Goal: Information Seeking & Learning: Learn about a topic

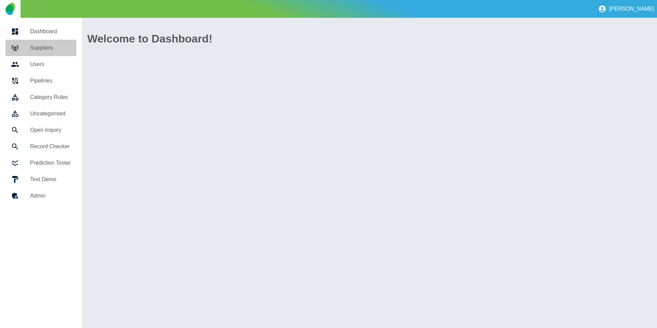
click at [41, 51] on h5 "Suppliers" at bounding box center [50, 48] width 41 height 8
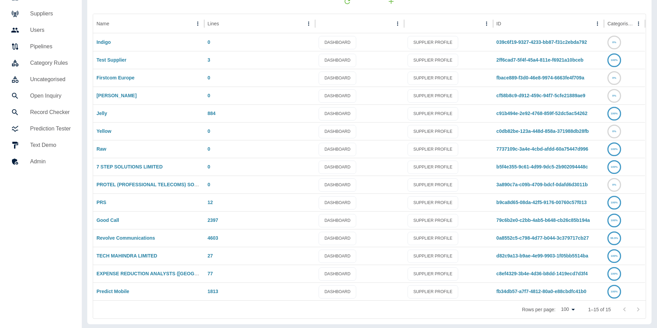
scroll to position [35, 0]
click at [123, 291] on link "Predict Mobile" at bounding box center [113, 290] width 33 height 5
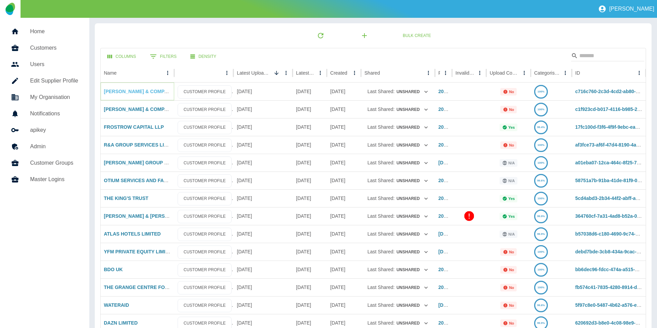
click at [128, 91] on link "[PERSON_NAME] & COMPANY LIMITED" at bounding box center [149, 91] width 91 height 5
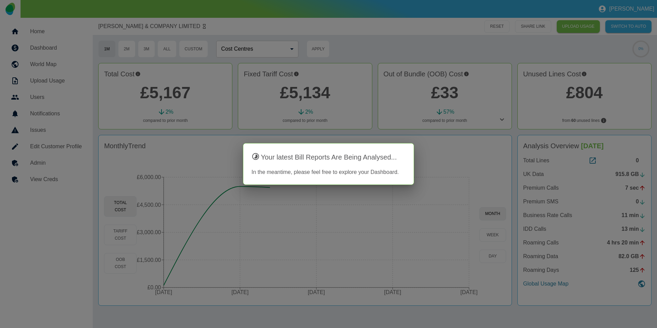
click at [393, 132] on div at bounding box center [328, 164] width 657 height 328
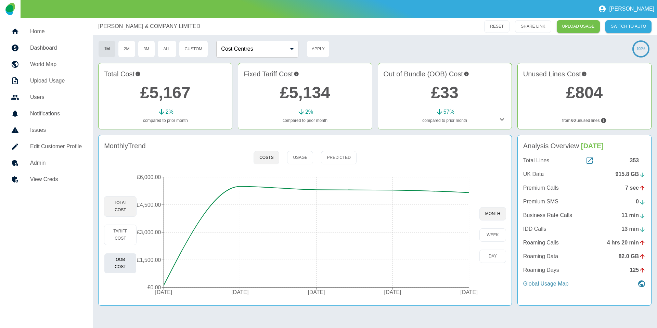
click at [116, 257] on button "OOB Cost" at bounding box center [120, 263] width 33 height 21
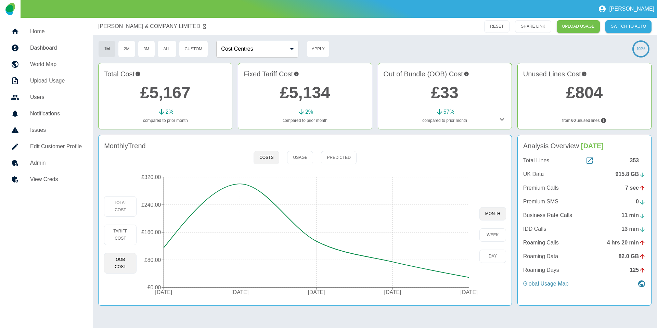
click at [158, 95] on link "£5,167" at bounding box center [165, 93] width 50 height 18
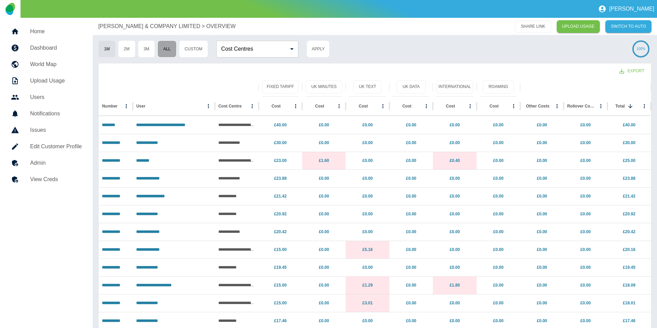
click at [160, 50] on button "All" at bounding box center [166, 48] width 19 height 17
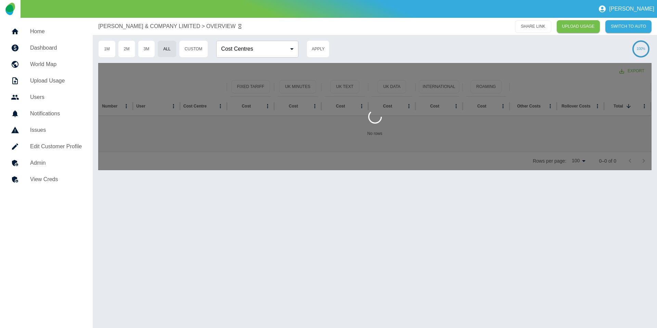
click at [113, 22] on p "[PERSON_NAME] & COMPANY LIMITED" at bounding box center [149, 26] width 102 height 8
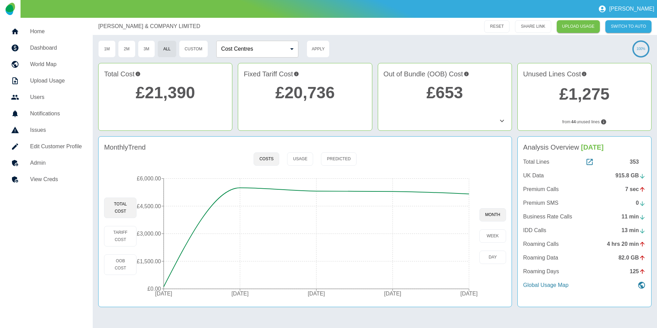
click at [169, 92] on link "£21,390" at bounding box center [166, 93] width 60 height 18
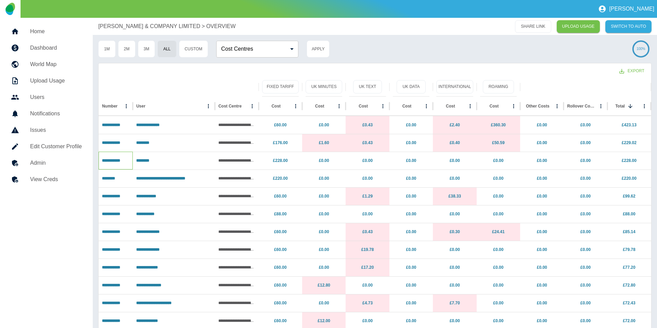
click at [108, 157] on p "**********" at bounding box center [115, 160] width 27 height 17
click at [108, 160] on link "**********" at bounding box center [111, 160] width 18 height 4
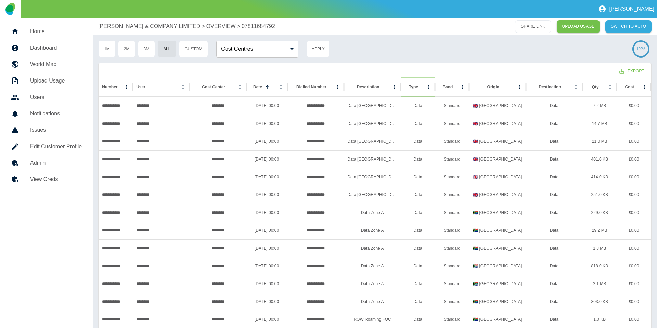
click at [421, 84] on icon "Sort" at bounding box center [424, 87] width 6 height 6
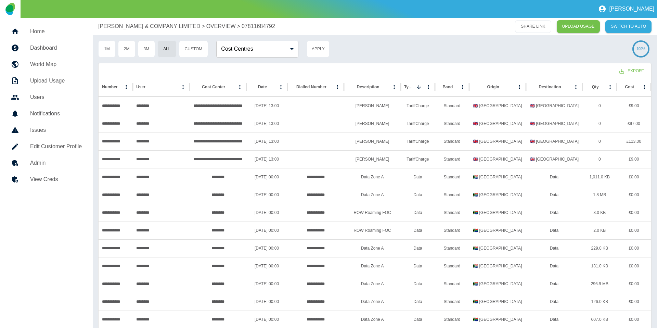
click at [141, 23] on p "[PERSON_NAME] & COMPANY LIMITED" at bounding box center [149, 26] width 102 height 8
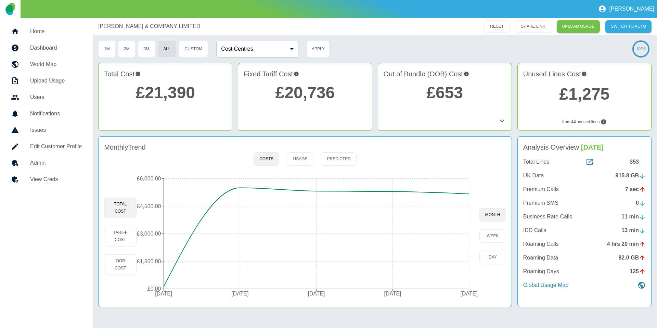
click at [169, 87] on link "£21,390" at bounding box center [166, 93] width 60 height 18
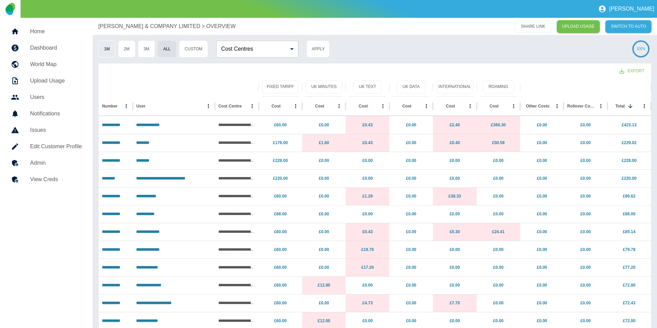
click at [111, 50] on button "1M" at bounding box center [106, 48] width 17 height 17
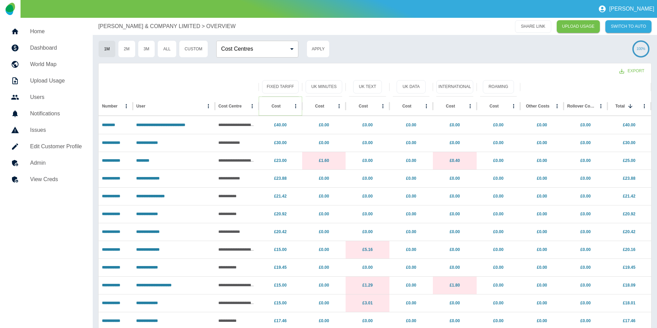
click at [283, 107] on icon "Sort" at bounding box center [286, 106] width 6 height 6
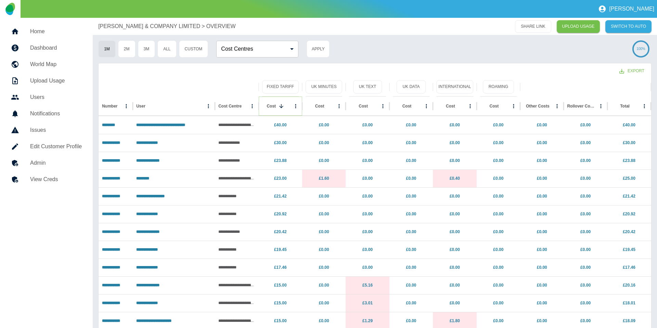
click at [281, 107] on icon "Sort" at bounding box center [281, 106] width 4 height 4
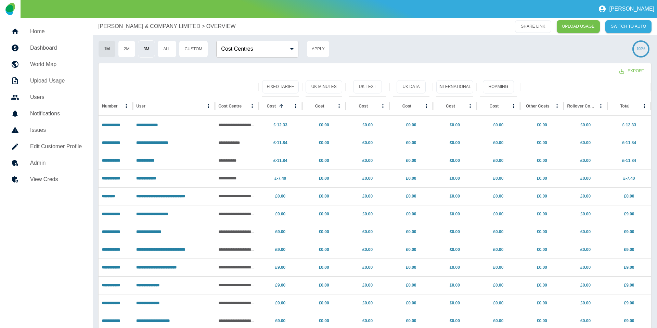
drag, startPoint x: 113, startPoint y: 23, endPoint x: 140, endPoint y: 47, distance: 35.9
click at [113, 23] on p "[PERSON_NAME] & COMPANY LIMITED" at bounding box center [149, 26] width 102 height 8
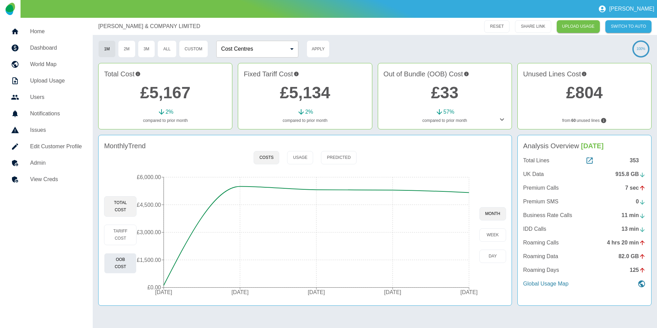
click at [118, 262] on button "OOB Cost" at bounding box center [120, 263] width 33 height 21
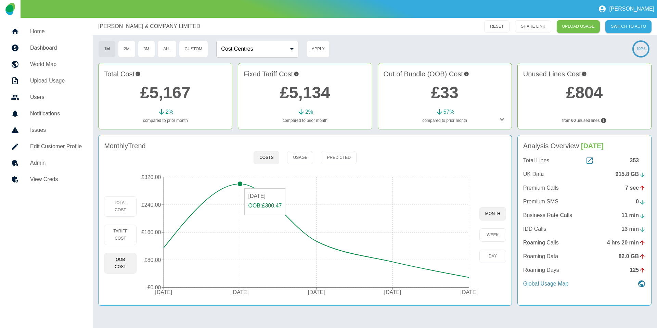
click at [238, 185] on circle at bounding box center [240, 183] width 5 height 5
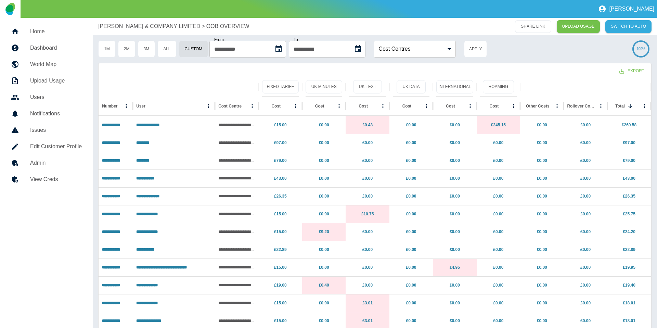
click at [132, 25] on p "[PERSON_NAME] & COMPANY LIMITED" at bounding box center [149, 26] width 102 height 8
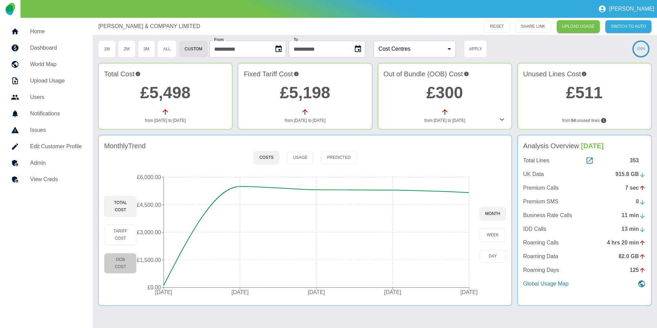
drag, startPoint x: 123, startPoint y: 256, endPoint x: 193, endPoint y: 233, distance: 73.9
click at [123, 256] on button "OOB Cost" at bounding box center [120, 263] width 33 height 21
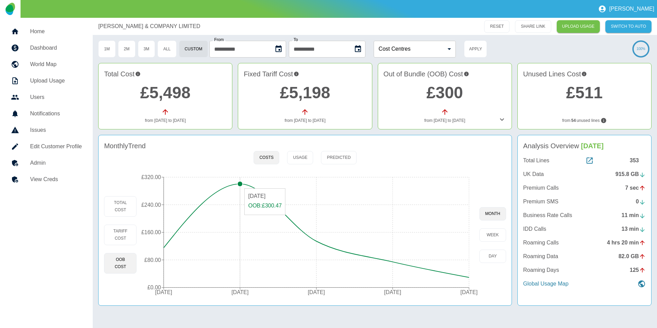
click at [239, 185] on circle at bounding box center [240, 183] width 5 height 5
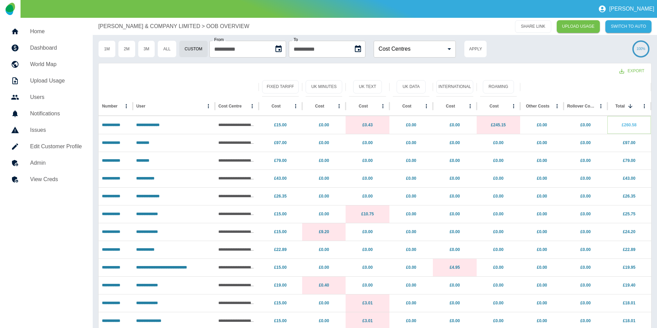
click at [627, 124] on link "£260.58" at bounding box center [629, 125] width 15 height 5
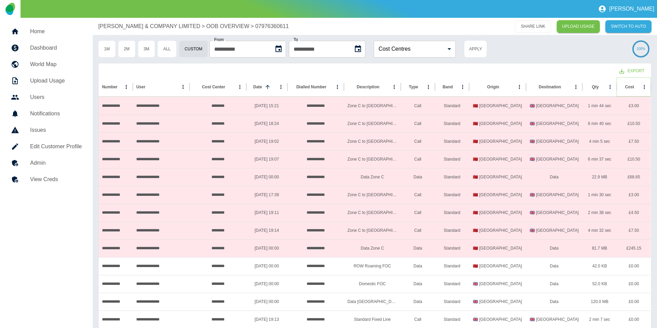
click at [637, 87] on icon "Sort" at bounding box center [640, 87] width 6 height 6
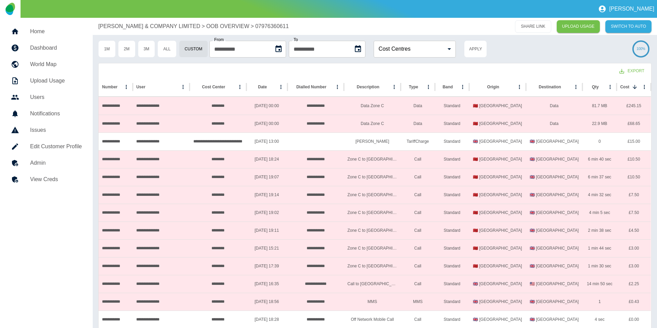
click at [158, 24] on p "[PERSON_NAME] & COMPANY LIMITED" at bounding box center [149, 26] width 102 height 8
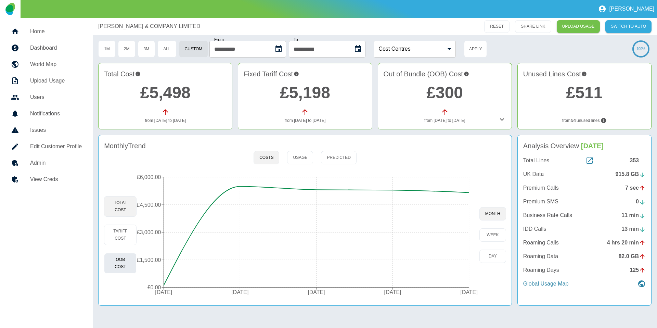
click at [117, 260] on button "OOB Cost" at bounding box center [120, 263] width 33 height 21
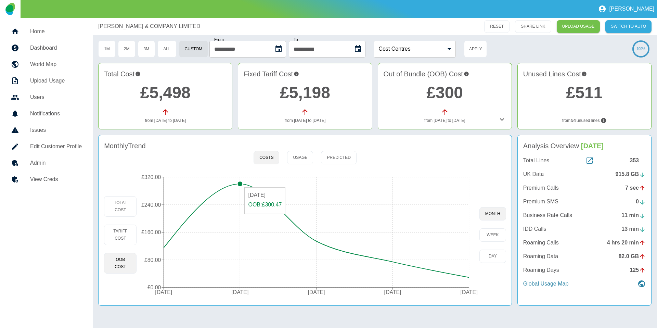
click at [239, 184] on circle at bounding box center [240, 183] width 5 height 5
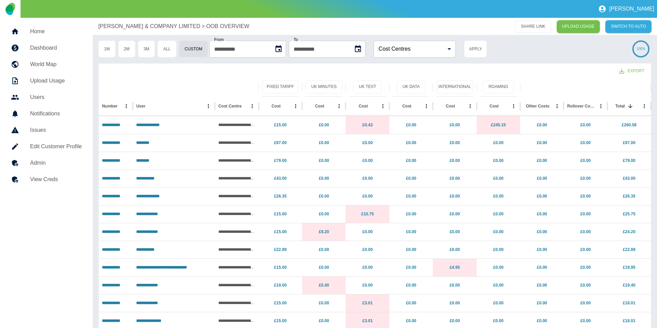
click at [111, 25] on p "[PERSON_NAME] & COMPANY LIMITED" at bounding box center [149, 26] width 102 height 8
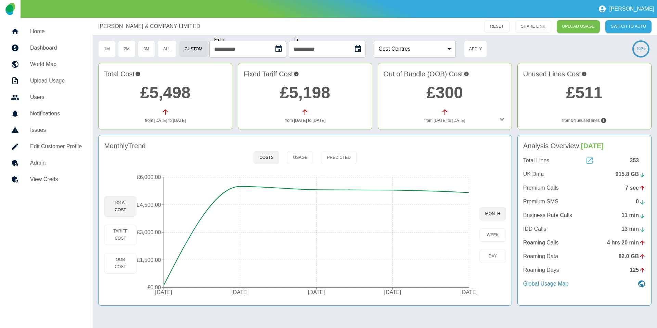
click at [588, 162] on icon at bounding box center [590, 160] width 8 height 8
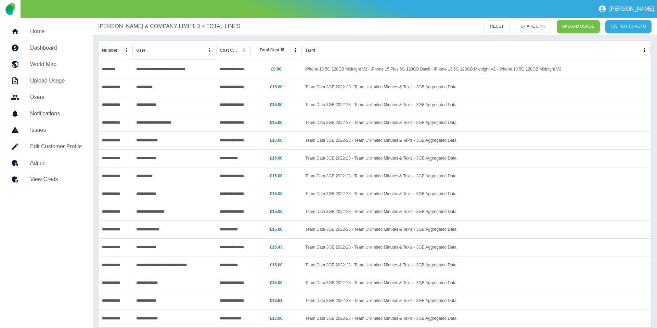
click at [154, 51] on button "Sort" at bounding box center [151, 51] width 10 height 10
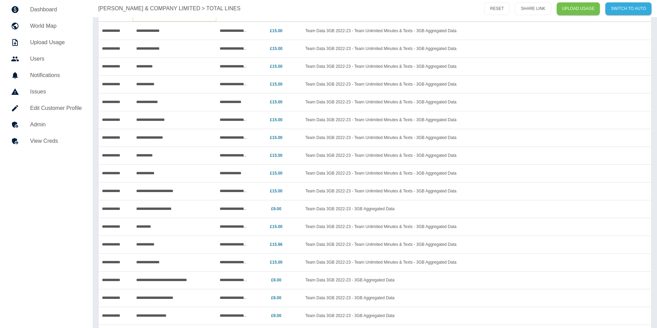
scroll to position [2, 0]
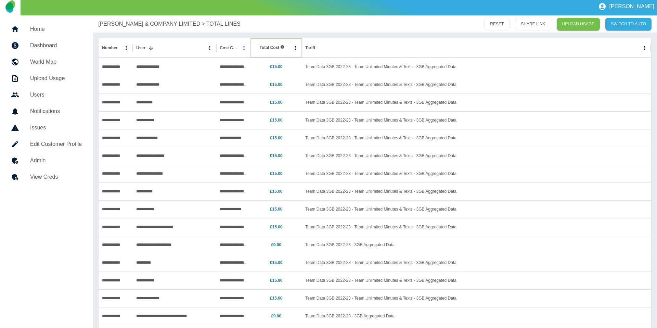
click at [285, 50] on button "Sort" at bounding box center [290, 48] width 10 height 10
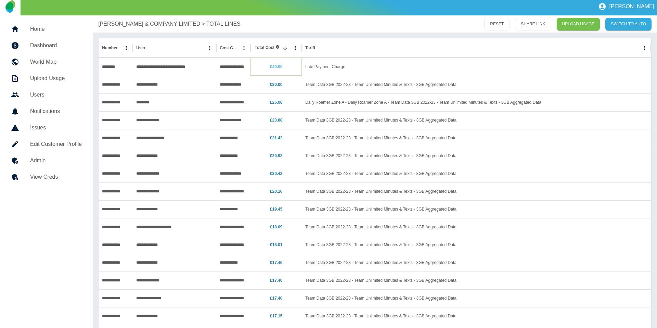
click at [277, 65] on link "£40.00" at bounding box center [276, 66] width 13 height 5
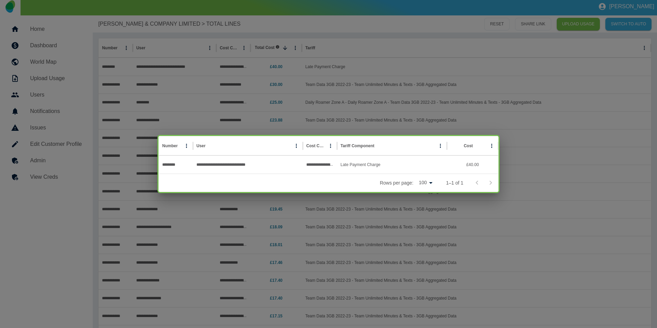
click at [287, 76] on div "**********" at bounding box center [328, 164] width 657 height 328
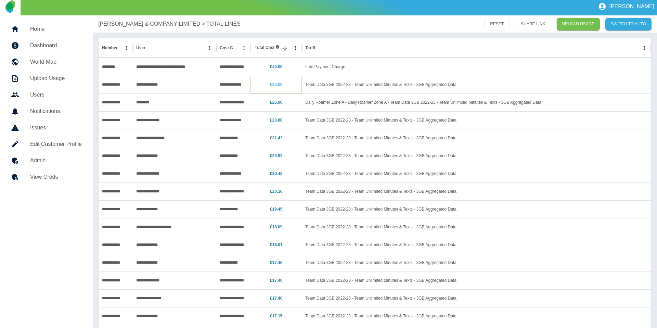
click at [277, 86] on link "£30.00" at bounding box center [276, 84] width 13 height 5
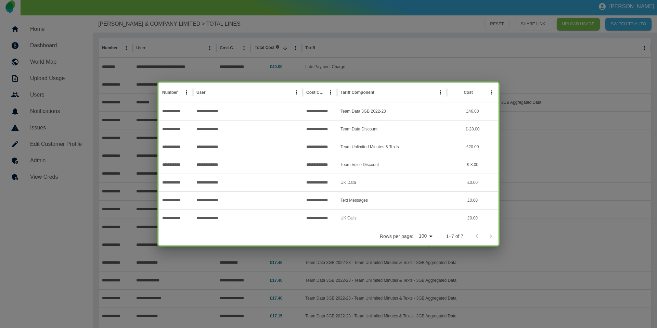
drag, startPoint x: 299, startPoint y: 68, endPoint x: 290, endPoint y: 87, distance: 21.3
click at [298, 68] on div "**********" at bounding box center [328, 164] width 657 height 328
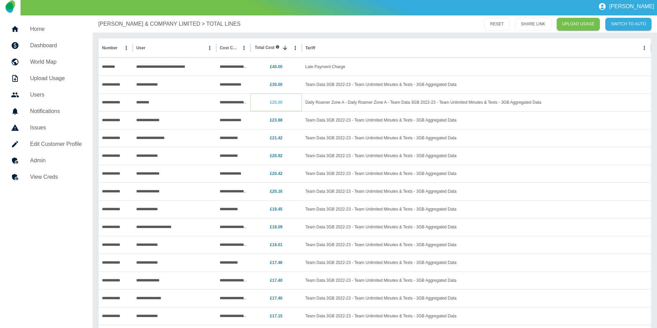
click at [279, 100] on link "£25.00" at bounding box center [276, 102] width 13 height 5
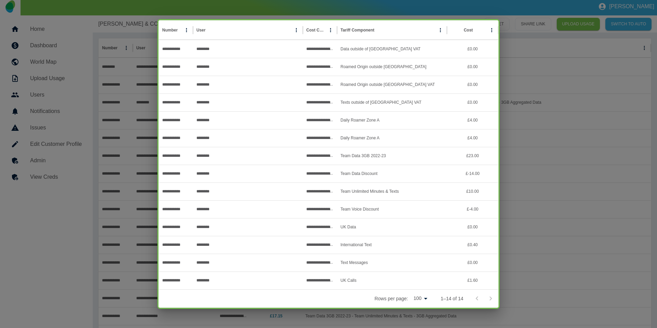
click at [526, 170] on div "**********" at bounding box center [328, 164] width 657 height 328
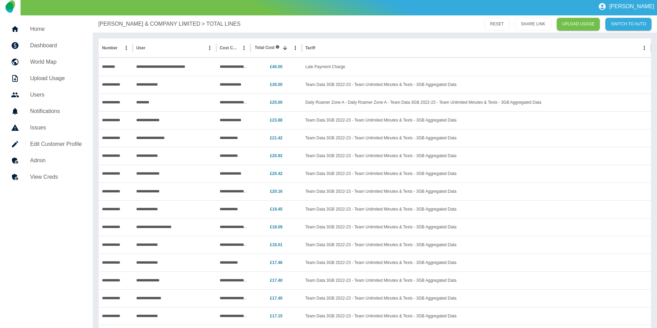
click at [120, 24] on p "[PERSON_NAME] & COMPANY LIMITED" at bounding box center [149, 24] width 102 height 8
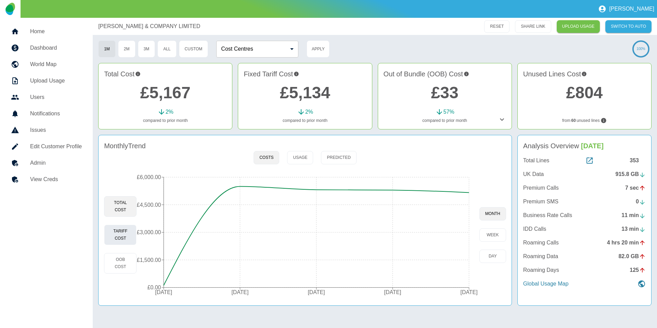
click at [122, 231] on button "Tariff Cost" at bounding box center [120, 235] width 33 height 21
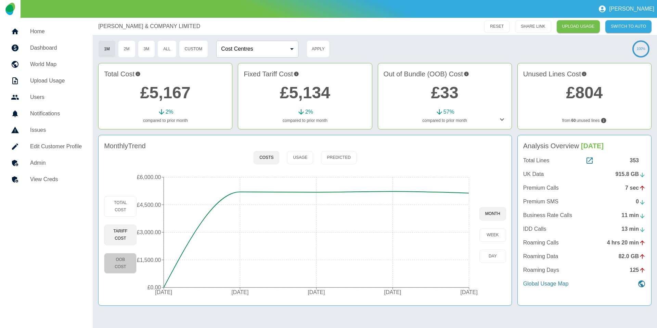
drag, startPoint x: 122, startPoint y: 260, endPoint x: 245, endPoint y: 232, distance: 126.3
click at [123, 260] on button "OOB Cost" at bounding box center [120, 263] width 33 height 21
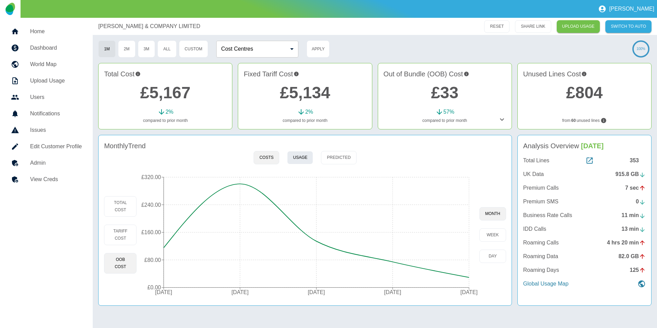
click at [295, 156] on button "Usage" at bounding box center [300, 157] width 26 height 13
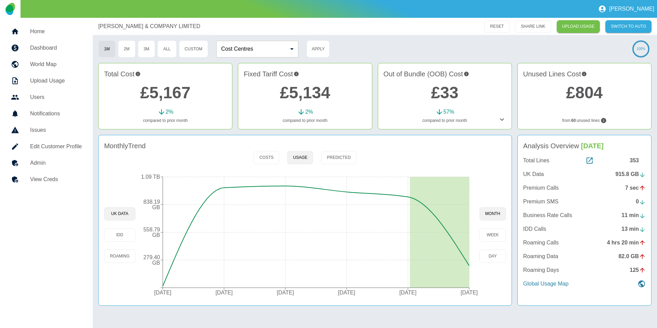
click at [118, 248] on div "UK Data IDD Roaming" at bounding box center [119, 235] width 31 height 130
click at [117, 252] on button "Roaming" at bounding box center [119, 256] width 31 height 13
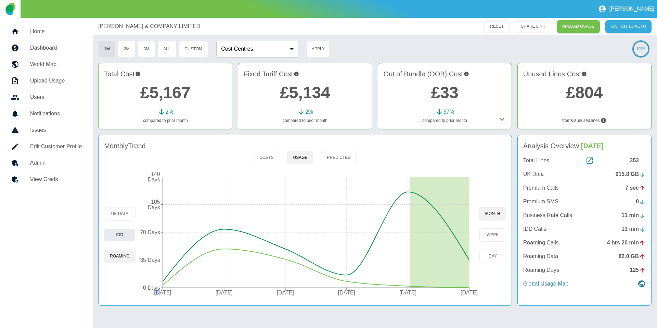
click at [125, 240] on button "IDD" at bounding box center [119, 234] width 31 height 13
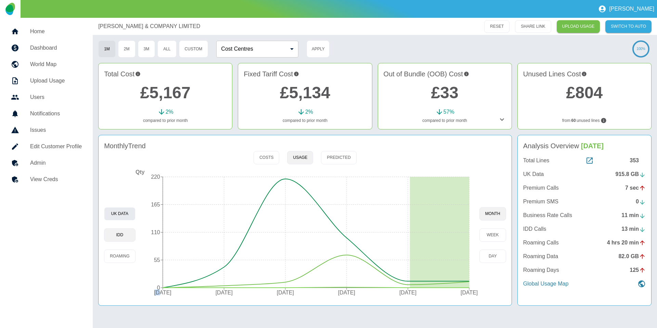
click at [115, 209] on button "UK Data" at bounding box center [119, 213] width 31 height 13
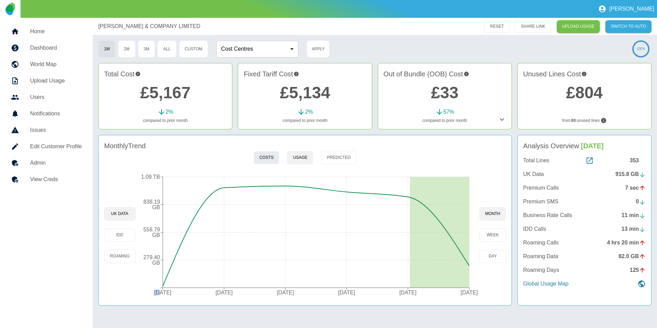
click at [264, 159] on button "Costs" at bounding box center [267, 157] width 26 height 13
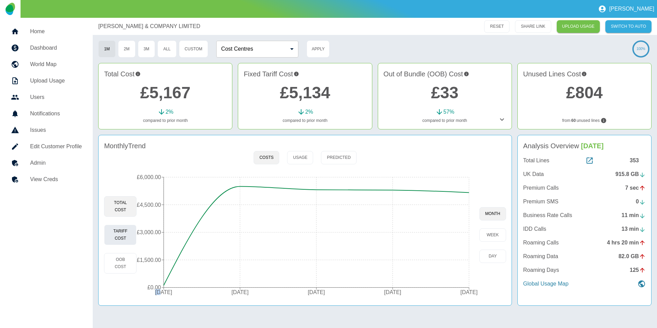
click at [117, 233] on button "Tariff Cost" at bounding box center [120, 235] width 33 height 21
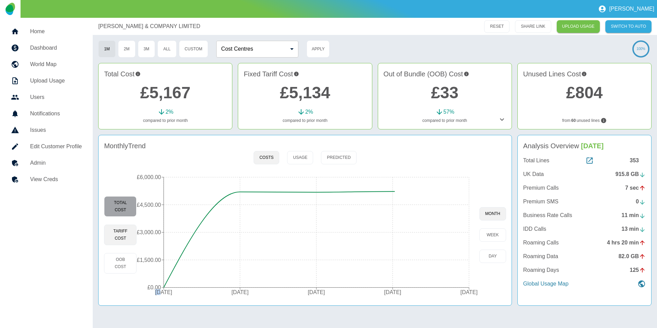
click at [123, 209] on button "Total Cost" at bounding box center [120, 206] width 33 height 21
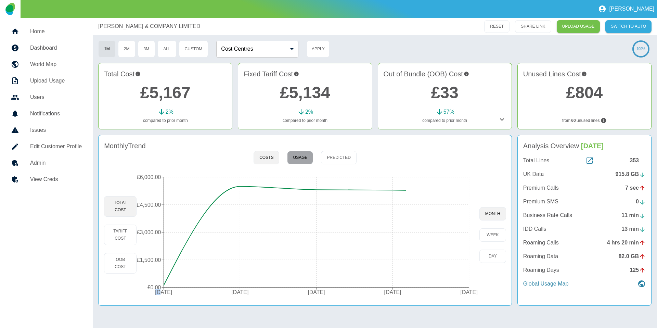
click at [306, 162] on button "Usage" at bounding box center [300, 157] width 26 height 13
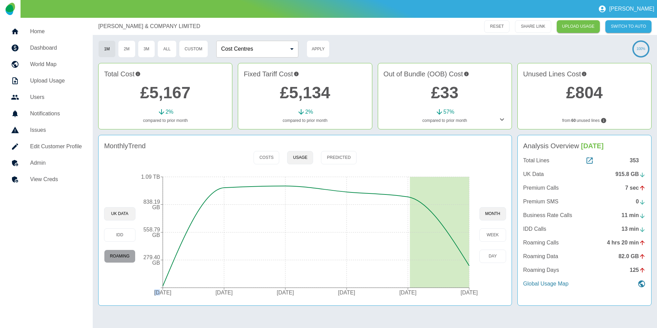
click at [123, 254] on button "Roaming" at bounding box center [119, 256] width 31 height 13
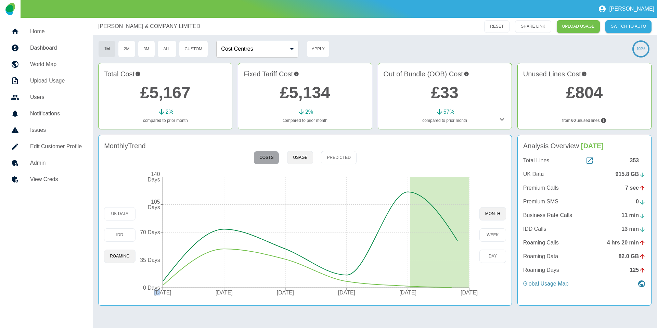
click at [269, 158] on button "Costs" at bounding box center [267, 157] width 26 height 13
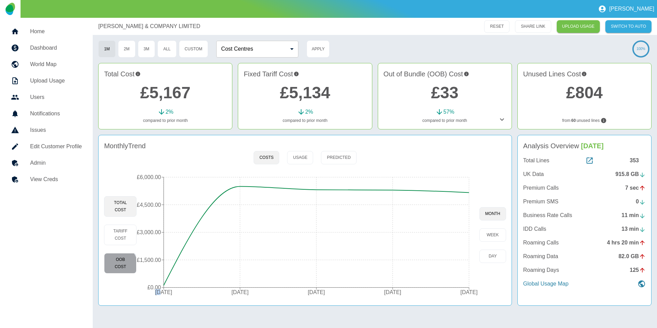
click at [115, 266] on button "OOB Cost" at bounding box center [120, 263] width 33 height 21
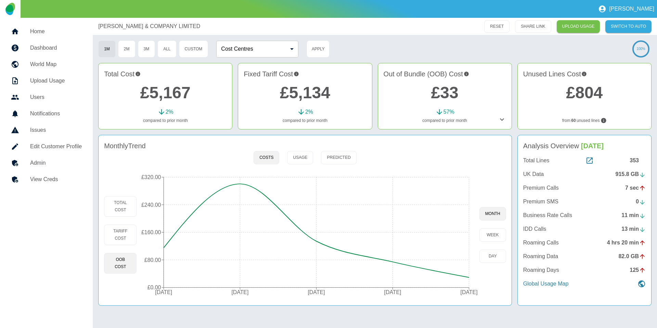
click at [509, 123] on div "Out of Bundle (OOB) Cost £33 57 % compared to prior month" at bounding box center [445, 96] width 134 height 66
click at [507, 123] on div "Out of Bundle (OOB) Cost £33 57 % compared to prior month" at bounding box center [445, 96] width 134 height 66
click at [505, 120] on icon at bounding box center [502, 119] width 8 height 8
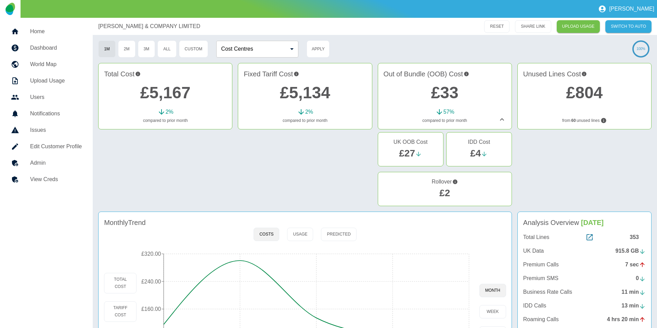
click at [500, 120] on icon at bounding box center [502, 119] width 8 height 8
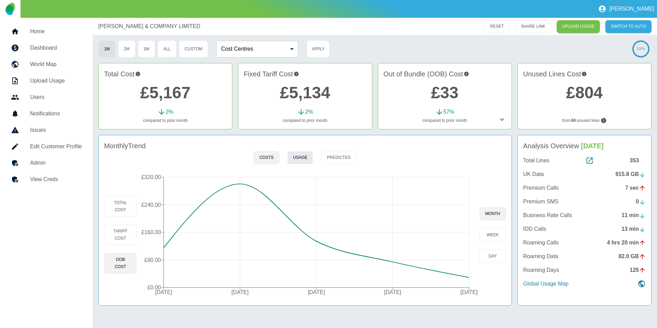
click at [290, 158] on button "Usage" at bounding box center [300, 157] width 26 height 13
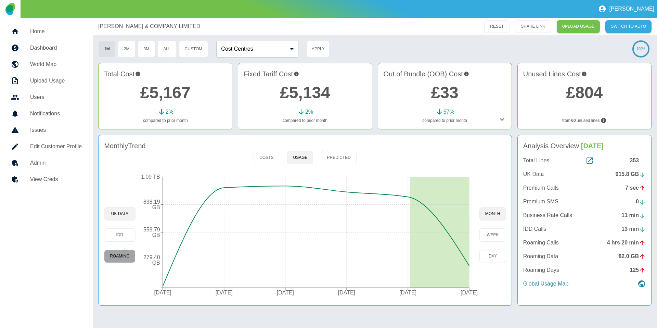
click at [114, 260] on button "Roaming" at bounding box center [119, 256] width 31 height 13
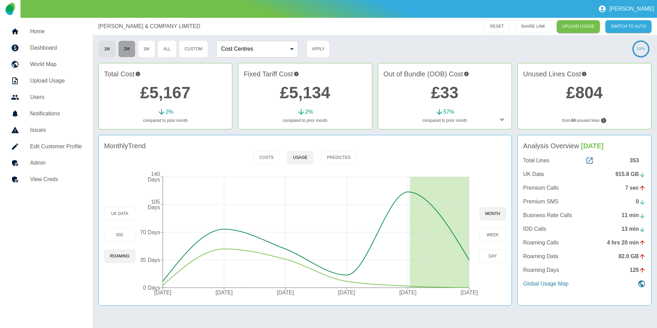
click at [122, 49] on button "2M" at bounding box center [126, 48] width 17 height 17
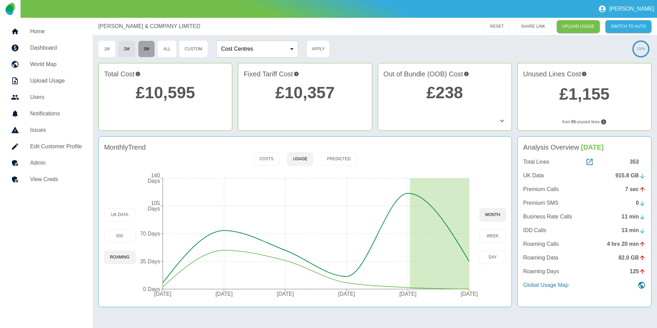
click at [149, 49] on button "3M" at bounding box center [146, 48] width 17 height 17
click at [105, 50] on button "1M" at bounding box center [106, 48] width 17 height 17
